Goal: Task Accomplishment & Management: Complete application form

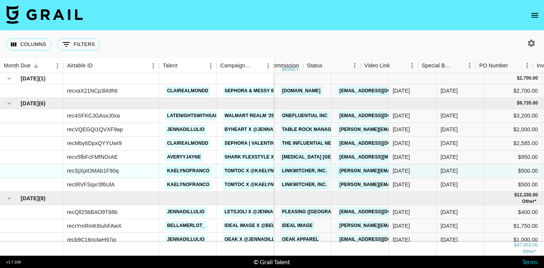
scroll to position [0, 297]
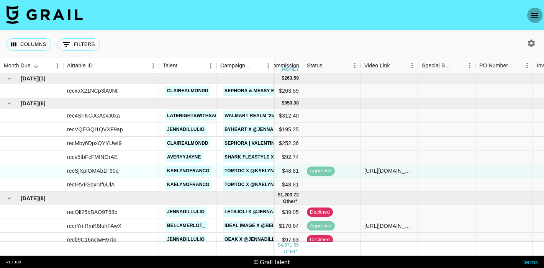
click at [532, 18] on icon "open drawer" at bounding box center [535, 15] width 9 height 9
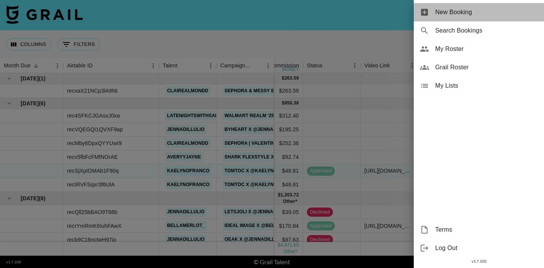
click at [480, 12] on span "New Booking" at bounding box center [486, 12] width 103 height 9
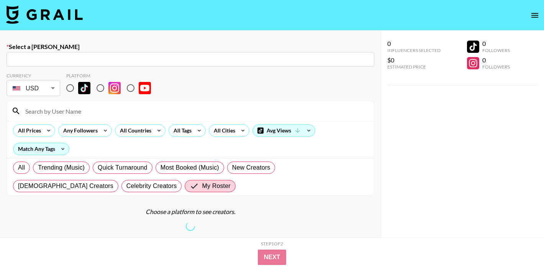
click at [74, 58] on input "text" at bounding box center [190, 59] width 359 height 9
paste input "[PERSON_NAME][EMAIL_ADDRESS][DOMAIN_NAME]"
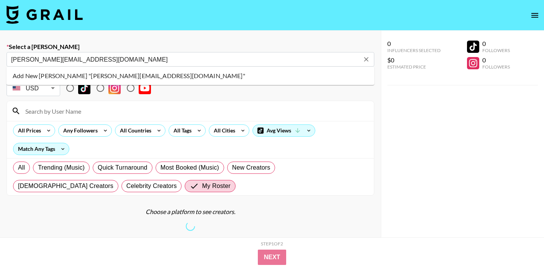
click at [82, 76] on li "Add New Booker "ethen@mavenpacks.com"" at bounding box center [191, 76] width 368 height 12
type input "Add New Booker "ethen@mavenpacks.com""
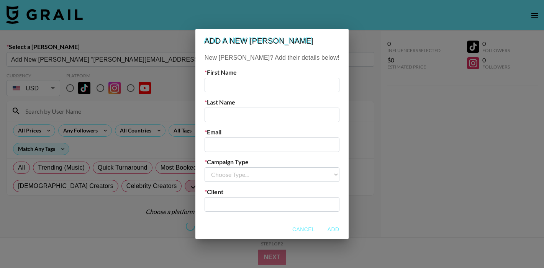
click at [237, 82] on input "text" at bounding box center [272, 85] width 135 height 15
click at [236, 86] on input "text" at bounding box center [272, 85] width 135 height 15
click at [239, 146] on input "email" at bounding box center [272, 145] width 135 height 15
paste input "[PERSON_NAME][EMAIL_ADDRESS][DOMAIN_NAME]"
type input "[PERSON_NAME][EMAIL_ADDRESS][DOMAIN_NAME]"
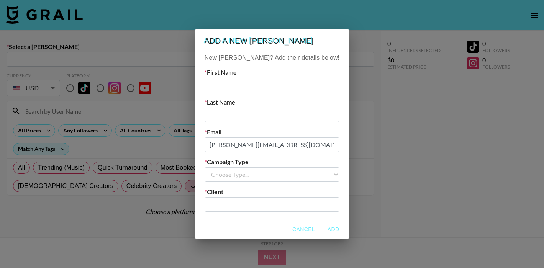
click at [241, 87] on input "text" at bounding box center [272, 85] width 135 height 15
type input "Ethen"
click at [235, 111] on input "text" at bounding box center [272, 115] width 135 height 15
click at [240, 175] on select "Choose Type... Song Promos Brand Promos" at bounding box center [272, 175] width 135 height 15
select select "Brand"
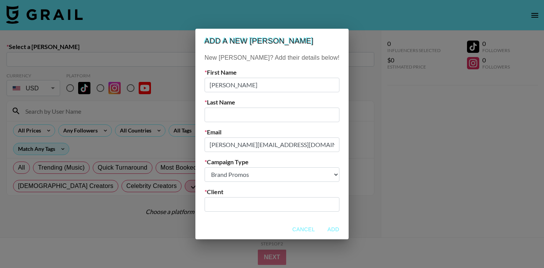
click at [220, 168] on select "Choose Type... Song Promos Brand Promos" at bounding box center [272, 175] width 135 height 15
click at [240, 206] on input "text" at bounding box center [272, 204] width 126 height 9
paste input "[DOMAIN_NAME]"
click at [256, 227] on li "Add New Client: "mavenPacks.com"" at bounding box center [272, 225] width 104 height 20
type input "[DOMAIN_NAME]"
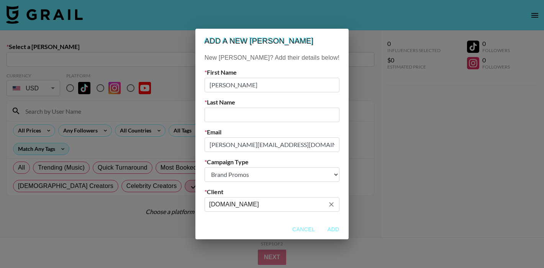
click at [321, 230] on button "Add" at bounding box center [333, 230] width 25 height 14
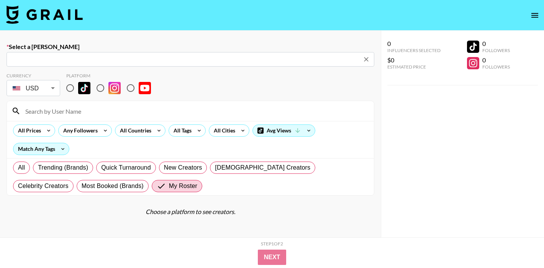
type input "ethen@mavenpacks.com: Ethen -- mavenPacks.com -- jpcPmiYkLDXo8cCEXVhn3D1rzyy1"
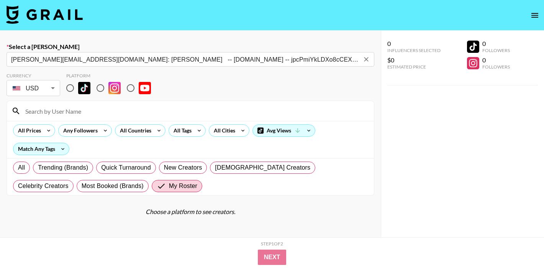
click at [100, 90] on input "radio" at bounding box center [100, 88] width 16 height 16
radio input "true"
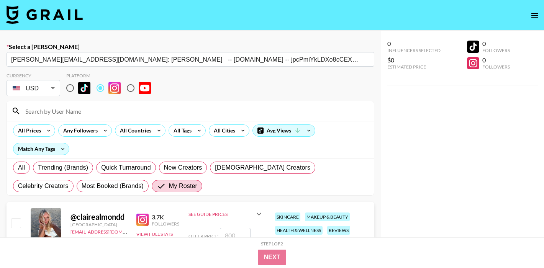
click at [112, 116] on div at bounding box center [190, 111] width 367 height 20
click at [110, 112] on input at bounding box center [195, 111] width 349 height 12
type input "latenigh"
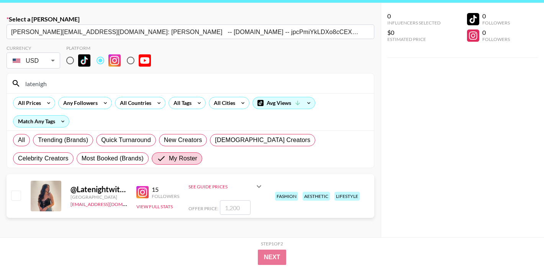
scroll to position [28, 0]
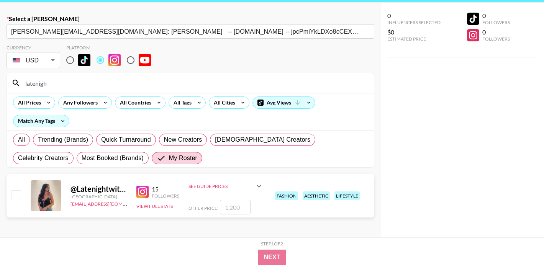
click at [15, 197] on input "checkbox" at bounding box center [15, 195] width 9 height 9
checkbox input "true"
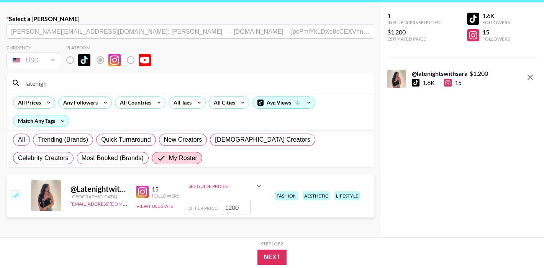
drag, startPoint x: 242, startPoint y: 206, endPoint x: 206, endPoint y: 206, distance: 36.4
click at [206, 206] on div "Offer Price: 1200" at bounding box center [226, 207] width 75 height 15
type input "350"
click at [269, 258] on button "Next" at bounding box center [273, 257] width 30 height 15
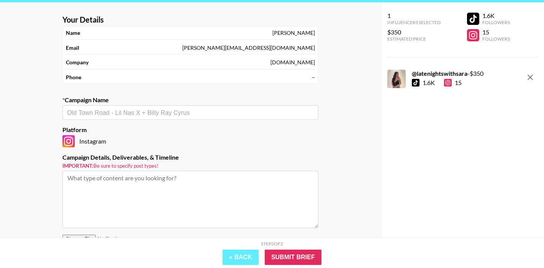
click at [161, 111] on input "text" at bounding box center [190, 112] width 247 height 9
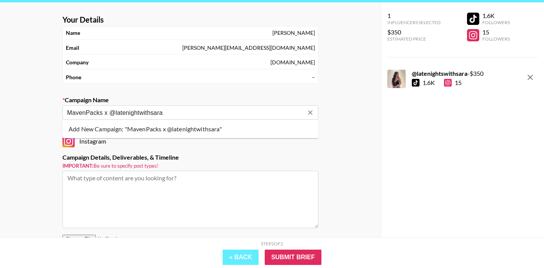
click at [182, 129] on li "Add New Campaign: "MavenPacks x @latenightwithsara"" at bounding box center [190, 129] width 256 height 12
type input "MavenPacks x @latenightwithsara"
click at [163, 192] on textarea at bounding box center [190, 200] width 256 height 58
click at [79, 179] on textarea "1x Ig Carousel" at bounding box center [190, 200] width 256 height 58
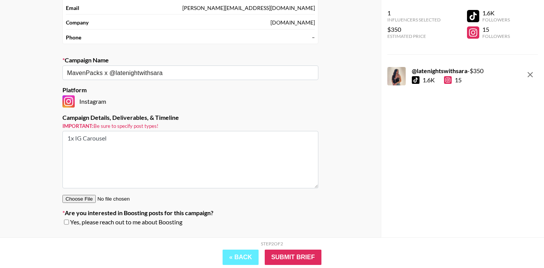
scroll to position [74, 0]
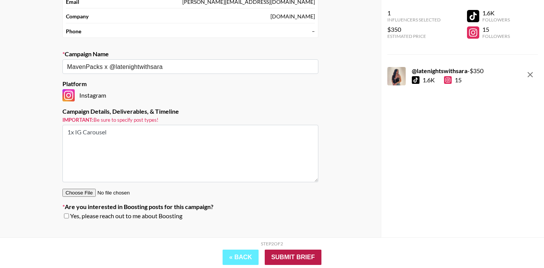
type textarea "1x IG Carousel"
click at [292, 258] on input "Submit Brief" at bounding box center [293, 257] width 57 height 15
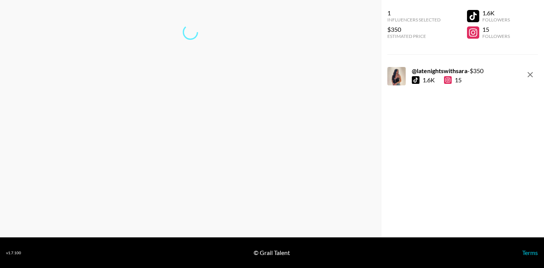
scroll to position [31, 0]
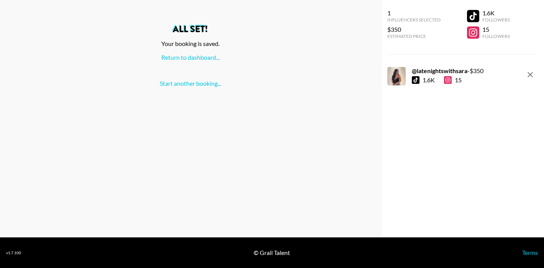
click at [209, 51] on div "All set! Your booking is saved. Return to dashboard... Start another booking..." at bounding box center [190, 56] width 369 height 63
click at [209, 61] on link "Return to dashboard..." at bounding box center [190, 57] width 58 height 7
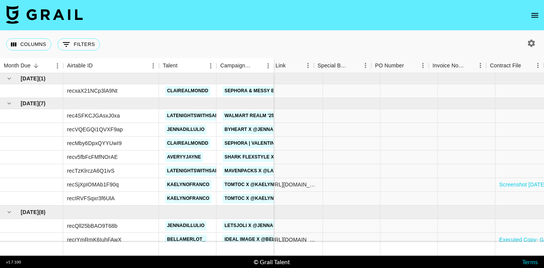
scroll to position [0, 404]
click at [325, 171] on div at bounding box center [340, 171] width 58 height 14
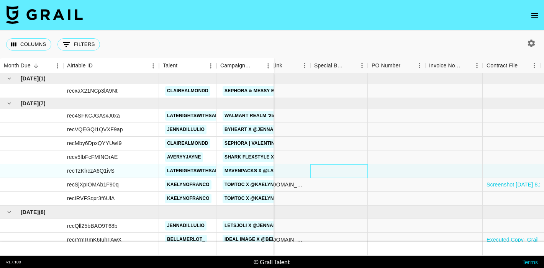
click at [325, 171] on div at bounding box center [340, 171] width 58 height 14
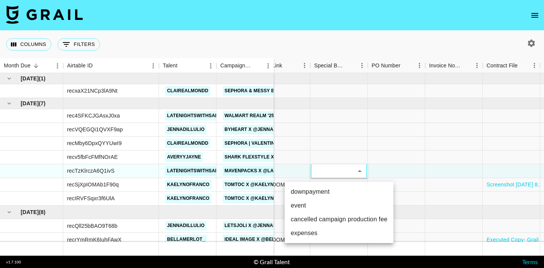
click at [312, 210] on li "event" at bounding box center [339, 206] width 109 height 14
type input "event"
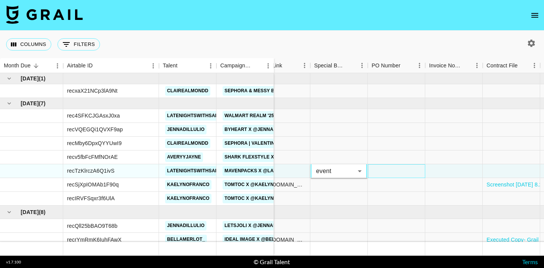
click at [396, 168] on div at bounding box center [397, 171] width 58 height 14
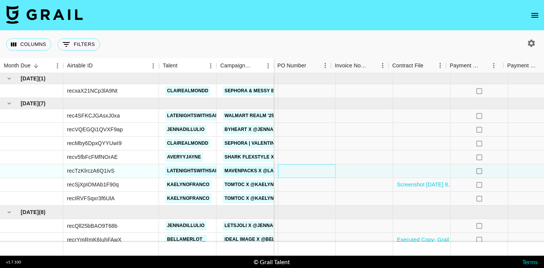
scroll to position [0, 506]
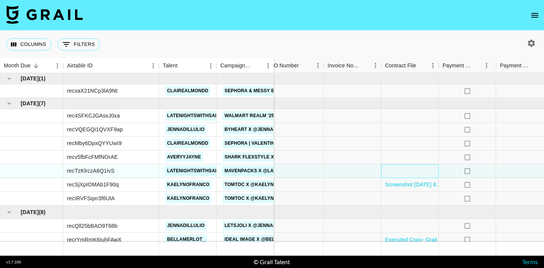
click at [396, 169] on div at bounding box center [410, 171] width 58 height 14
click at [412, 174] on div at bounding box center [410, 171] width 58 height 14
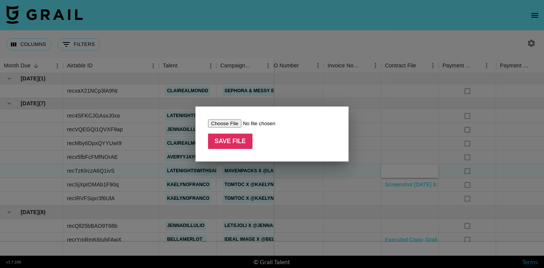
click at [234, 123] on input "file" at bounding box center [256, 124] width 97 height 8
type input "C:\fakepath\Screenshot 2025-09-11 at 1.25.46 PM.png"
click at [238, 138] on input "Save File" at bounding box center [230, 141] width 44 height 15
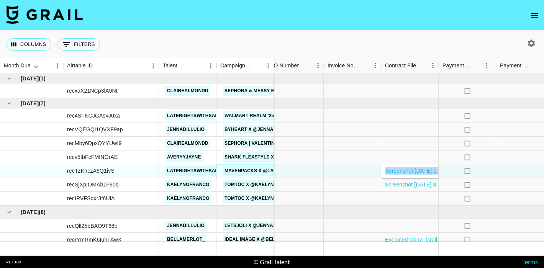
click at [247, 171] on link "MavenPacks x @latenightwithsara" at bounding box center [272, 171] width 99 height 10
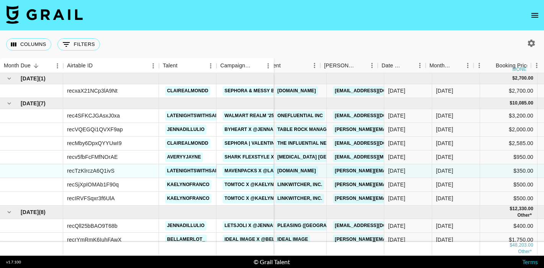
scroll to position [0, 0]
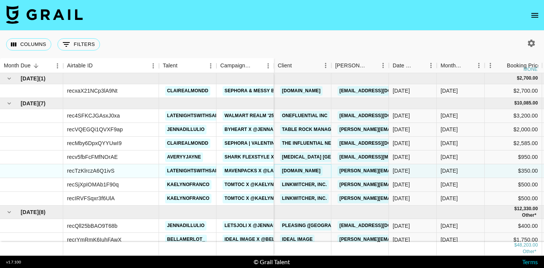
click at [315, 170] on link "[DOMAIN_NAME]" at bounding box center [301, 171] width 43 height 10
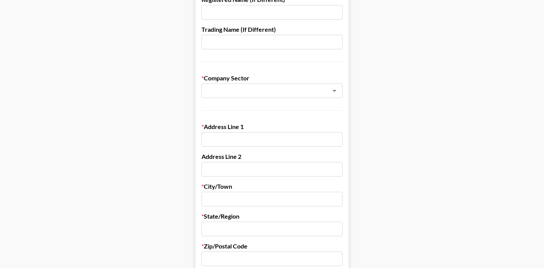
scroll to position [129, 0]
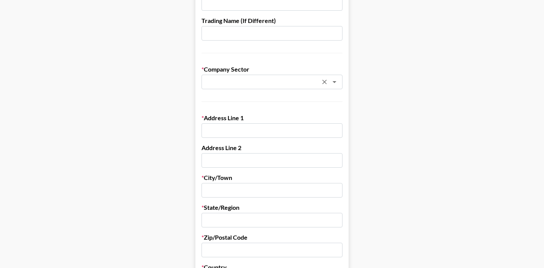
click at [225, 86] on input "text" at bounding box center [262, 82] width 112 height 9
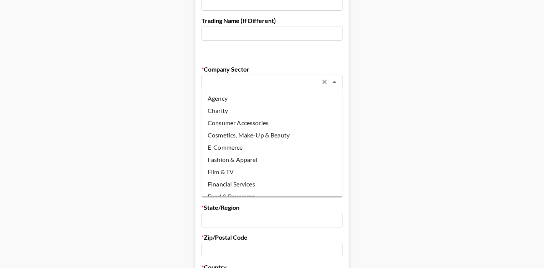
click at [239, 159] on li "Fashion & Apparel" at bounding box center [272, 160] width 141 height 12
type input "Fashion & Apparel"
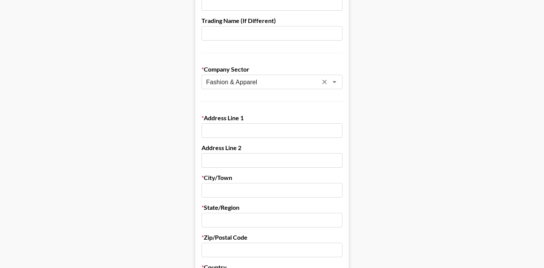
click at [218, 134] on input "text" at bounding box center [272, 130] width 141 height 15
paste input "71-75 Shelton Street, Covent Garden, London, WC2H 9JQ, United Kingdom"
type input "71-75 Shelton Street, Covent Garden, London, WC2H 9JQ, United Kingdom"
click at [237, 157] on input "text" at bounding box center [272, 160] width 141 height 15
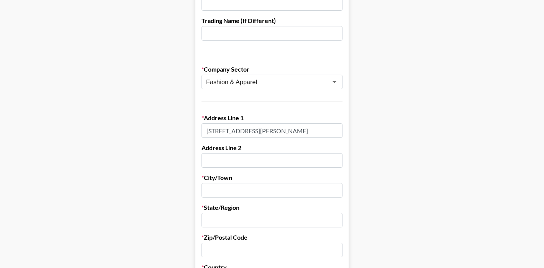
scroll to position [0, 0]
paste input "71-75 Shelton Street, Covent Garden, London, WC2H 9JQ, United Kingdom"
type input "71-75 Shelton Street, Covent Garden, London, WC2H 9JQ, United Kingdom"
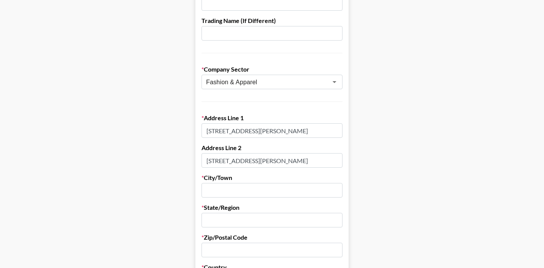
click at [235, 197] on input "text" at bounding box center [272, 190] width 141 height 15
type input "London"
click at [230, 220] on input "text" at bounding box center [272, 220] width 141 height 15
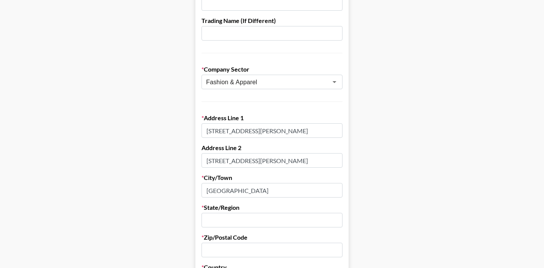
click at [268, 219] on input "text" at bounding box center [272, 220] width 141 height 15
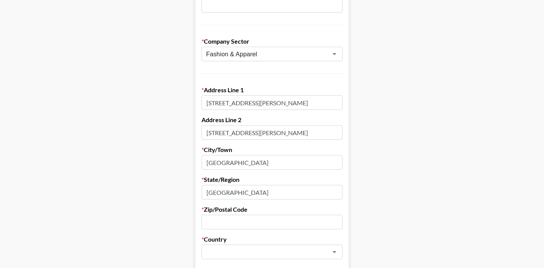
scroll to position [157, 0]
type input "London"
drag, startPoint x: 263, startPoint y: 132, endPoint x: 291, endPoint y: 133, distance: 28.0
click at [291, 133] on input "71-75 Shelton Street, Covent Garden, London, WC2H 9JQ, United Kingdom" at bounding box center [272, 132] width 141 height 15
click at [227, 227] on input "text" at bounding box center [272, 222] width 141 height 15
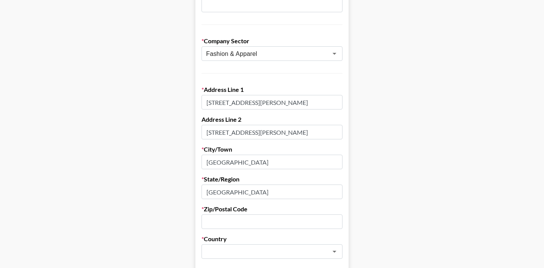
scroll to position [0, 0]
paste input "WC2H 9JQ"
type input "WC2H 9JQ"
click at [229, 253] on input "text" at bounding box center [262, 252] width 112 height 9
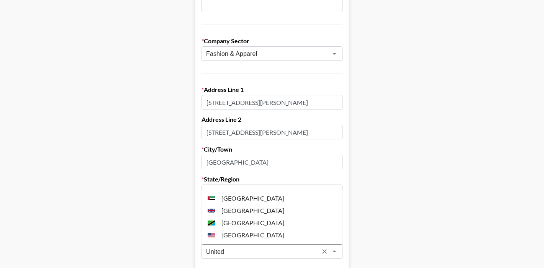
click at [245, 209] on li "United Kingdom" at bounding box center [272, 211] width 141 height 12
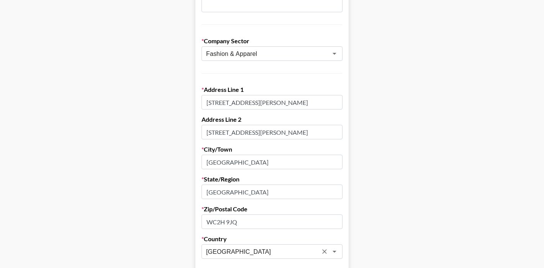
type input "United Kingdom"
drag, startPoint x: 265, startPoint y: 102, endPoint x: 353, endPoint y: 108, distance: 88.4
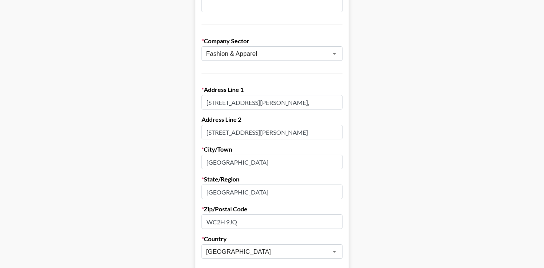
type input "71-75 Shelton Street,"
drag, startPoint x: 265, startPoint y: 133, endPoint x: 145, endPoint y: 127, distance: 120.9
drag, startPoint x: 249, startPoint y: 133, endPoint x: 372, endPoint y: 138, distance: 122.8
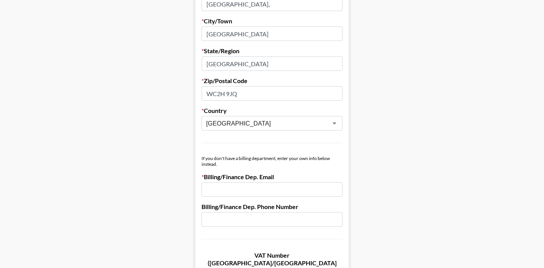
scroll to position [299, 0]
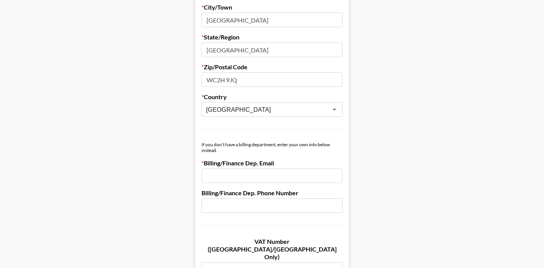
type input "Covent Garden,"
click at [261, 179] on input "email" at bounding box center [272, 176] width 141 height 15
paste input "support@mavenpacks.com"
type input "support@mavenpacks.com"
click at [383, 164] on main "Send New Client Form to Client Copy Link to Client Form Company Name mavenPacks…" at bounding box center [272, 139] width 532 height 790
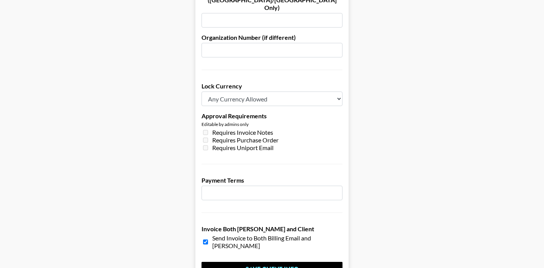
scroll to position [563, 0]
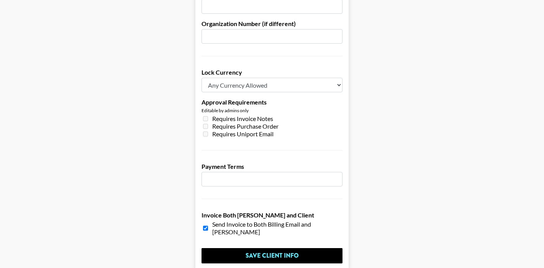
click at [268, 172] on input "number" at bounding box center [272, 179] width 141 height 15
type input "30"
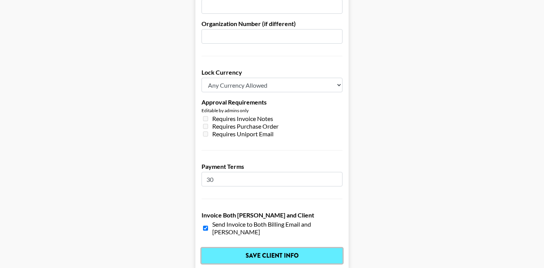
click at [278, 248] on input "Save Client Info" at bounding box center [272, 255] width 141 height 15
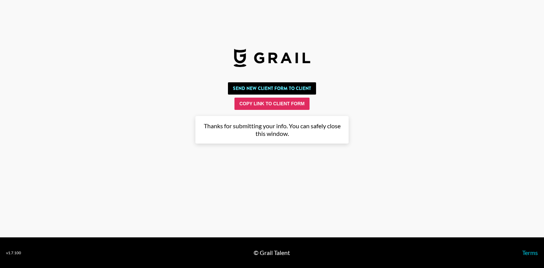
scroll to position [0, 0]
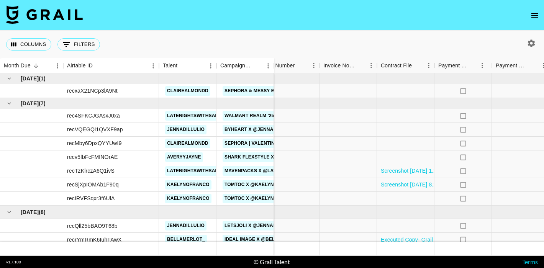
scroll to position [0, 604]
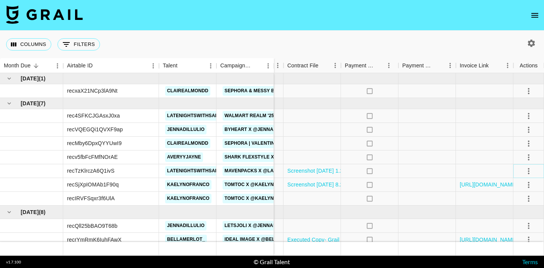
click at [529, 168] on icon "select merge strategy" at bounding box center [528, 171] width 9 height 9
click at [515, 242] on div "Approve" at bounding box center [512, 242] width 23 height 9
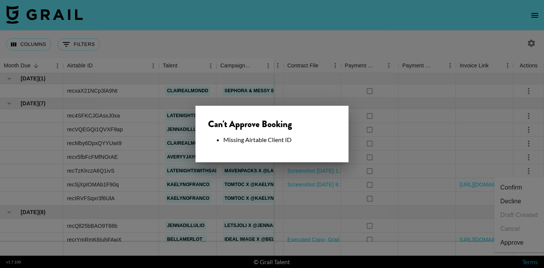
click at [300, 153] on div "Can't Approve Booking Missing Airtable Client ID" at bounding box center [272, 134] width 153 height 57
click at [300, 166] on div at bounding box center [272, 134] width 544 height 268
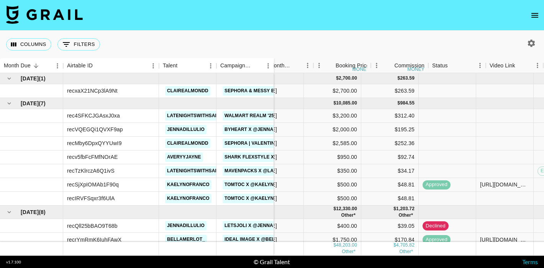
scroll to position [0, 0]
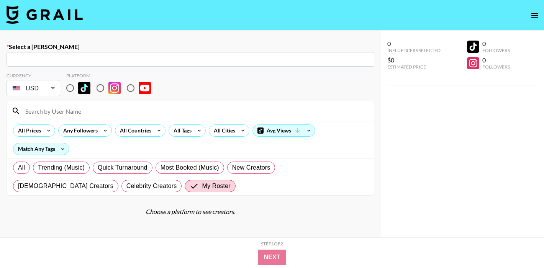
click at [55, 15] on img at bounding box center [44, 14] width 77 height 18
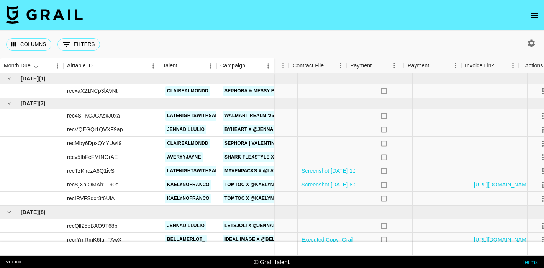
scroll to position [0, 604]
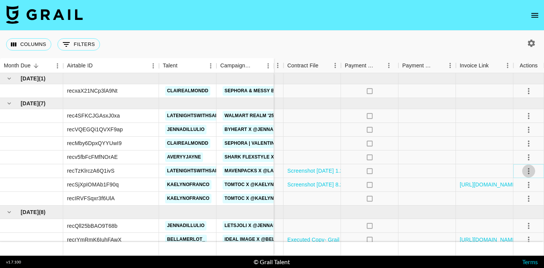
click at [526, 171] on icon "select merge strategy" at bounding box center [528, 171] width 9 height 9
click at [505, 246] on div "Approve" at bounding box center [512, 242] width 23 height 9
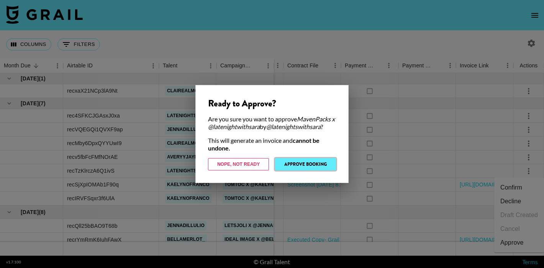
click at [304, 162] on button "Approve Booking" at bounding box center [305, 164] width 61 height 12
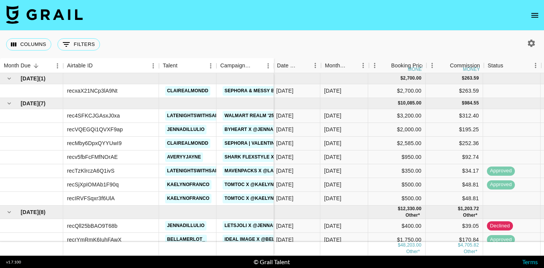
scroll to position [0, 112]
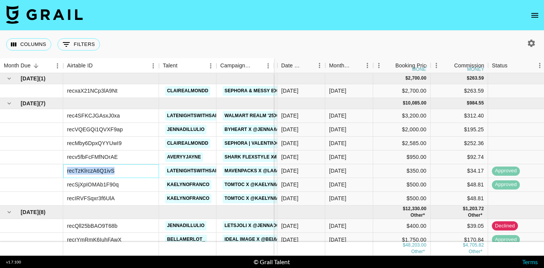
drag, startPoint x: 135, startPoint y: 172, endPoint x: 60, endPoint y: 169, distance: 74.8
click at [60, 169] on div "recTzKlrczA6Q1ivS latenightswithsara MavenPacks x @latenightwithsara" at bounding box center [137, 171] width 274 height 14
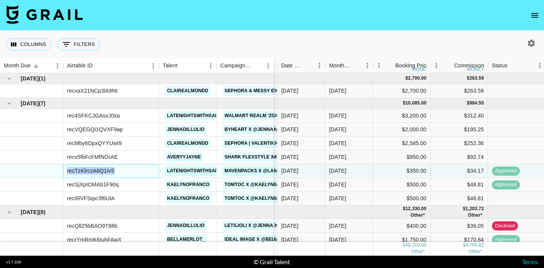
copy div "recTzKlrczA6Q1ivS"
